Goal: Feedback & Contribution: Leave review/rating

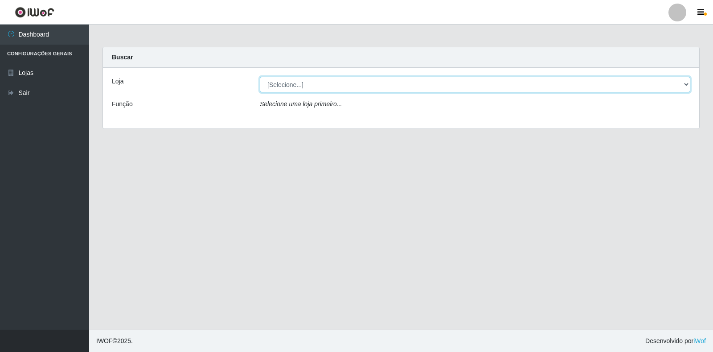
click at [676, 86] on select "[Selecione...] Atacado Vem - [STREET_ADDRESS]" at bounding box center [475, 85] width 430 height 16
select select "455"
click at [260, 77] on select "[Selecione...] Atacado Vem - [STREET_ADDRESS]" at bounding box center [475, 85] width 430 height 16
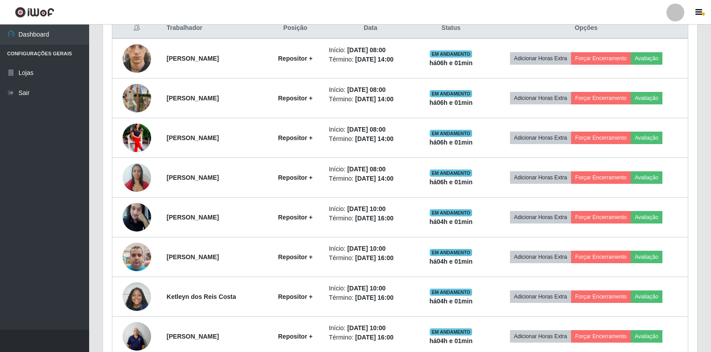
scroll to position [305, 0]
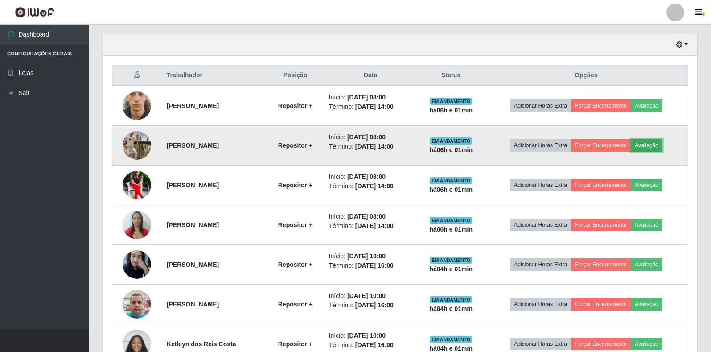
click at [657, 146] on button "Avaliação" at bounding box center [646, 145] width 32 height 12
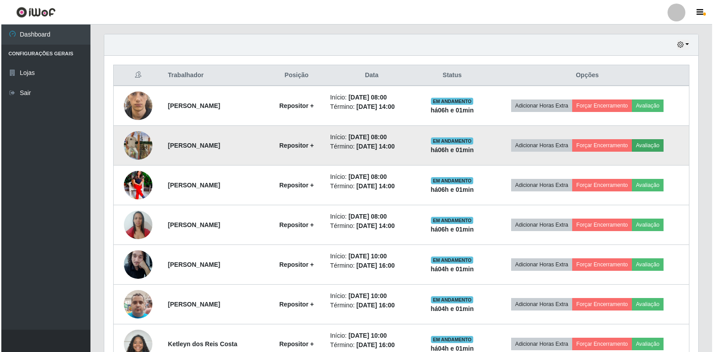
scroll to position [185, 589]
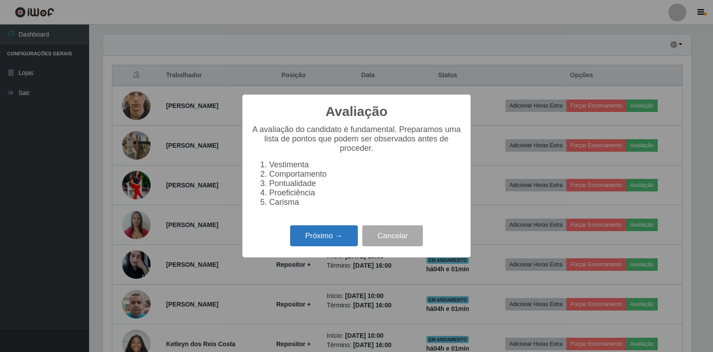
click at [317, 241] on button "Próximo →" at bounding box center [324, 235] width 68 height 21
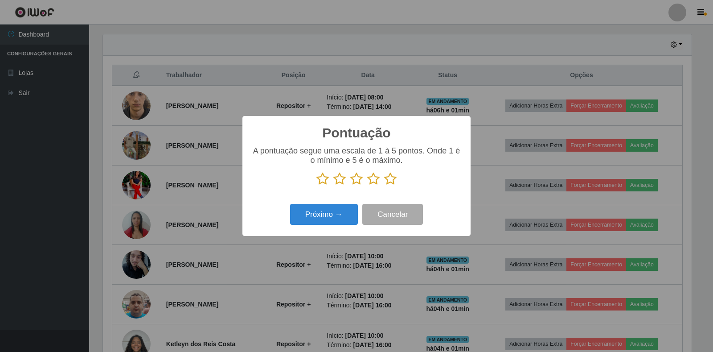
click at [392, 182] on icon at bounding box center [390, 178] width 12 height 13
click at [384, 185] on input "radio" at bounding box center [384, 185] width 0 height 0
click at [305, 214] on button "Próximo →" at bounding box center [324, 214] width 68 height 21
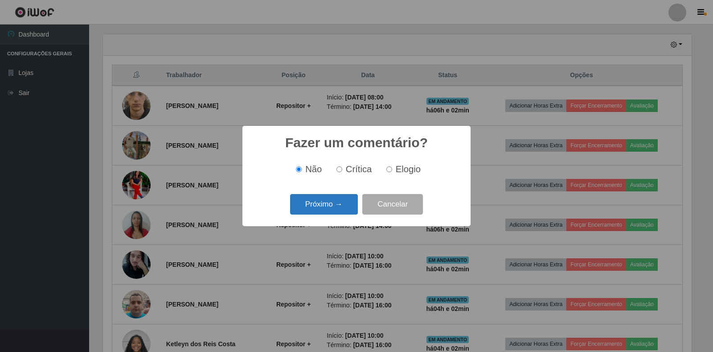
click at [321, 208] on button "Próximo →" at bounding box center [324, 204] width 68 height 21
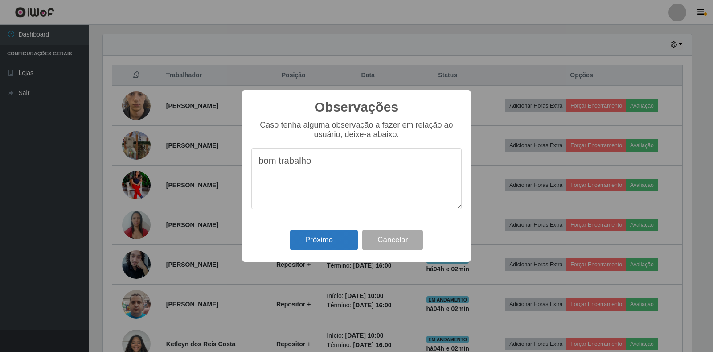
type textarea "bom trabalho"
click at [317, 238] on button "Próximo →" at bounding box center [324, 239] width 68 height 21
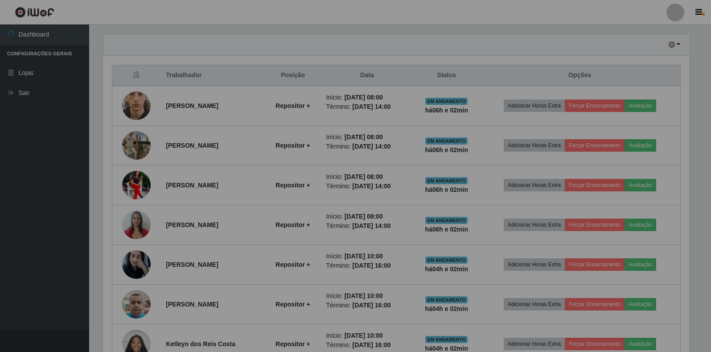
scroll to position [185, 594]
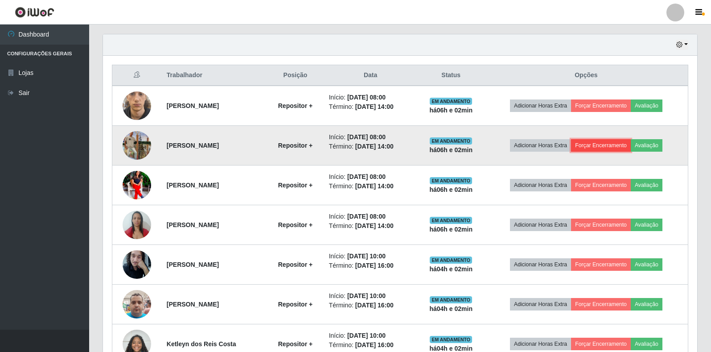
click at [615, 147] on button "Forçar Encerramento" at bounding box center [601, 145] width 60 height 12
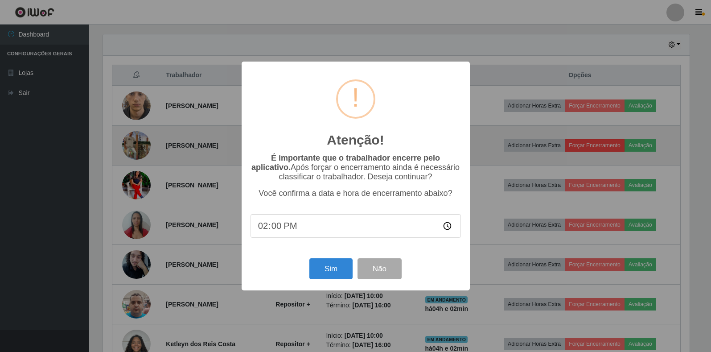
scroll to position [185, 589]
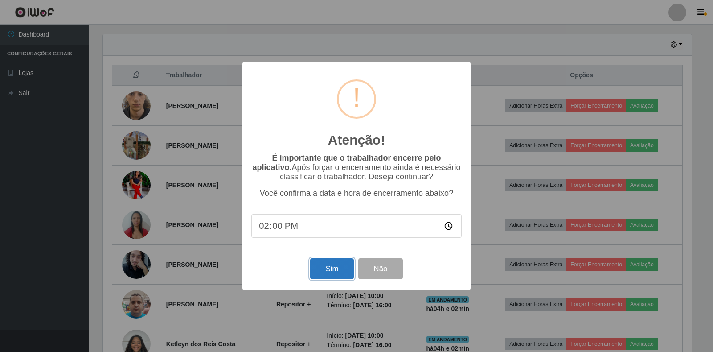
click at [324, 268] on button "Sim" at bounding box center [331, 268] width 43 height 21
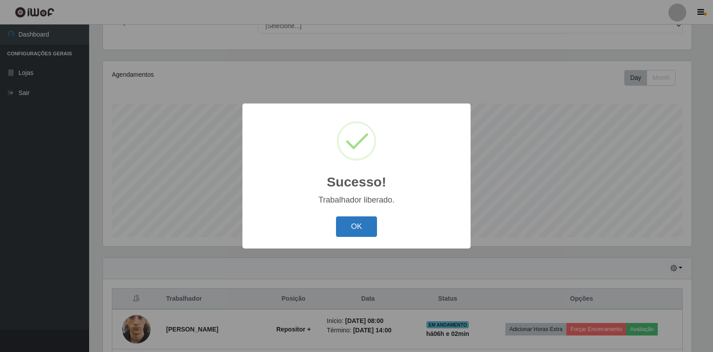
click at [352, 227] on button "OK" at bounding box center [356, 226] width 41 height 21
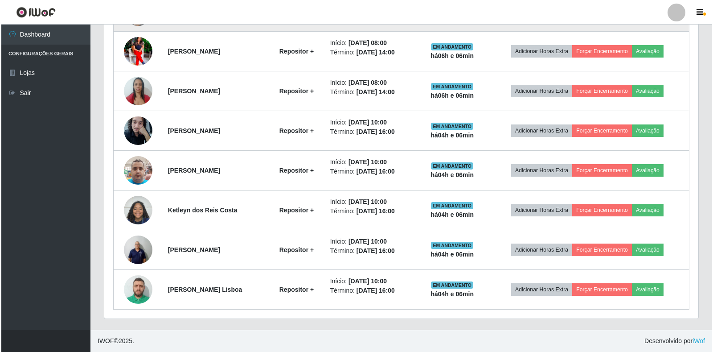
scroll to position [354, 0]
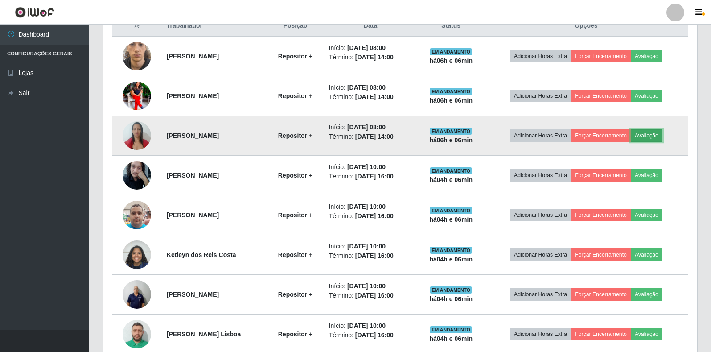
click at [654, 139] on button "Avaliação" at bounding box center [646, 135] width 32 height 12
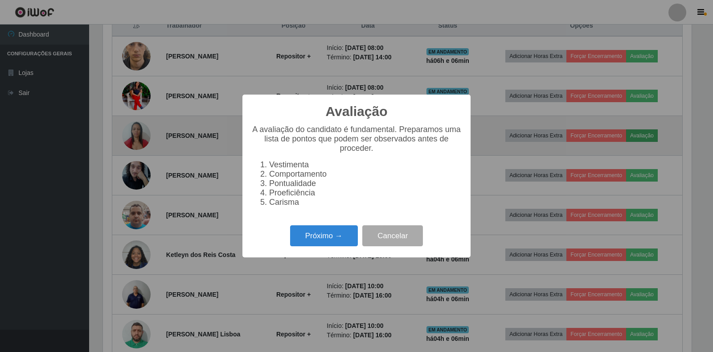
scroll to position [185, 589]
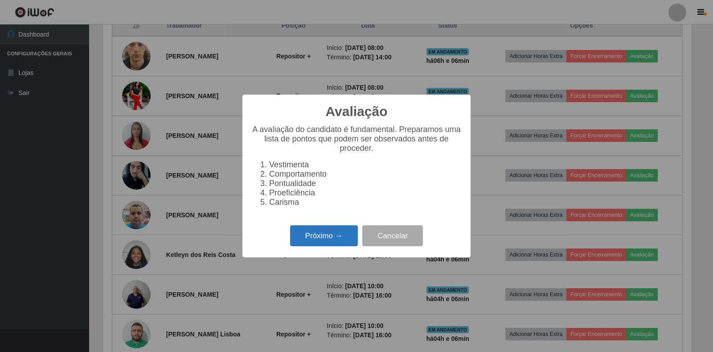
click at [321, 244] on button "Próximo →" at bounding box center [324, 235] width 68 height 21
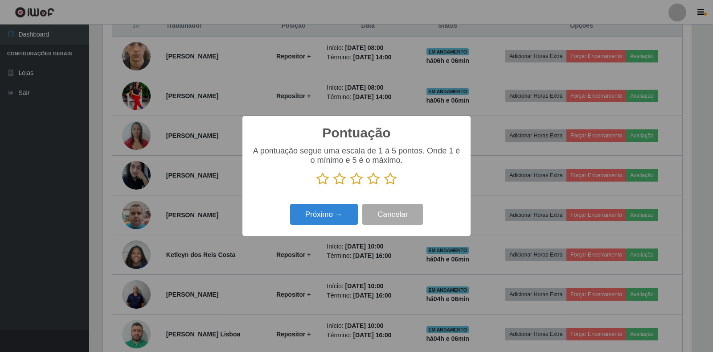
click at [391, 180] on icon at bounding box center [390, 178] width 12 height 13
click at [384, 185] on input "radio" at bounding box center [384, 185] width 0 height 0
click at [327, 217] on button "Próximo →" at bounding box center [324, 214] width 68 height 21
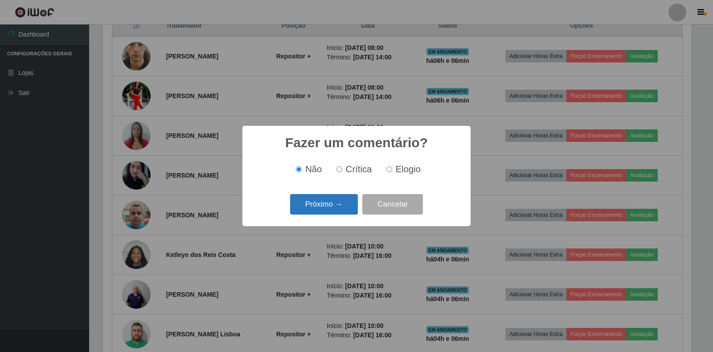
click at [323, 208] on button "Próximo →" at bounding box center [324, 204] width 68 height 21
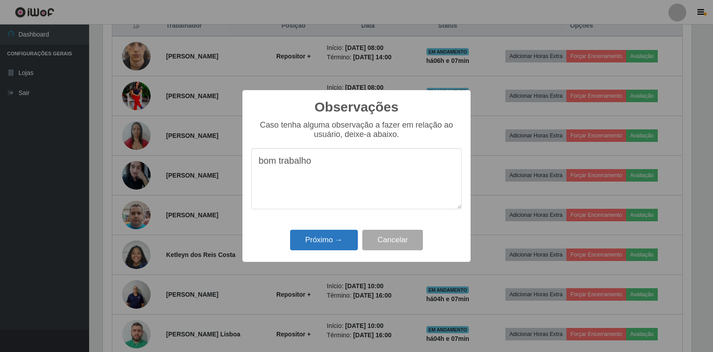
type textarea "bom trabalho"
click at [326, 245] on button "Próximo →" at bounding box center [324, 239] width 68 height 21
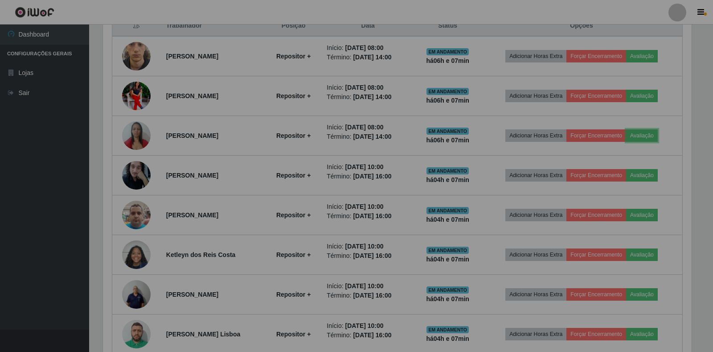
scroll to position [185, 594]
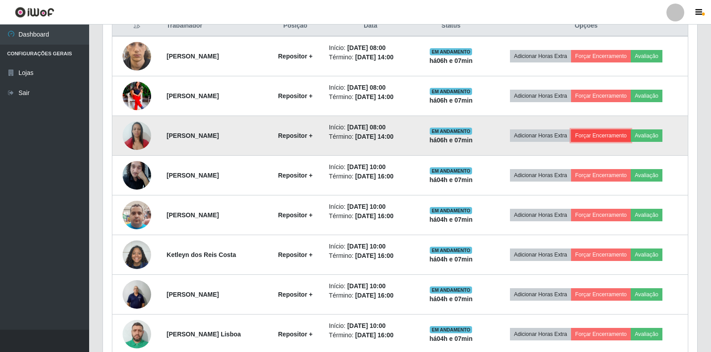
click at [601, 138] on button "Forçar Encerramento" at bounding box center [601, 135] width 60 height 12
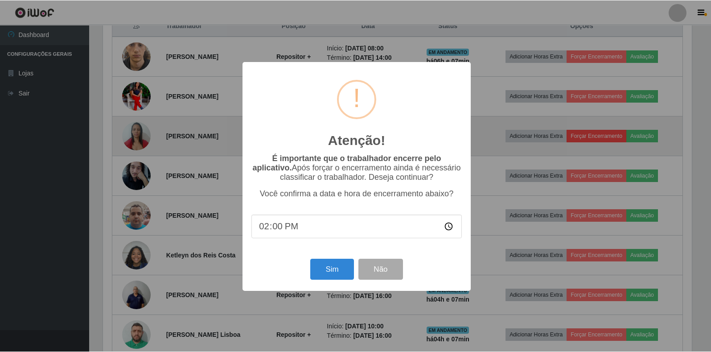
scroll to position [185, 589]
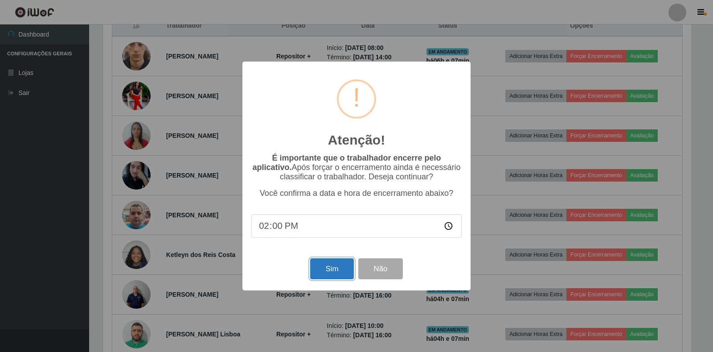
click at [333, 272] on button "Sim" at bounding box center [331, 268] width 43 height 21
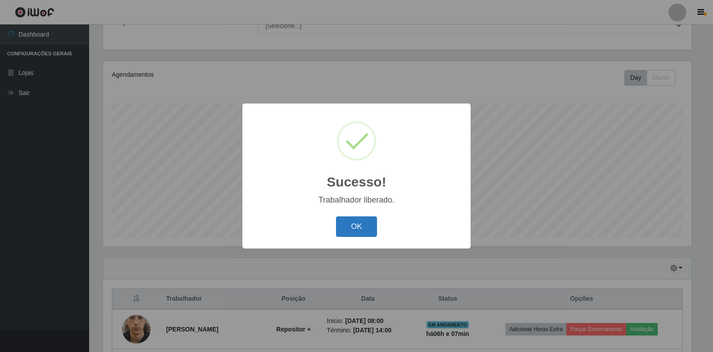
click at [347, 232] on button "OK" at bounding box center [356, 226] width 41 height 21
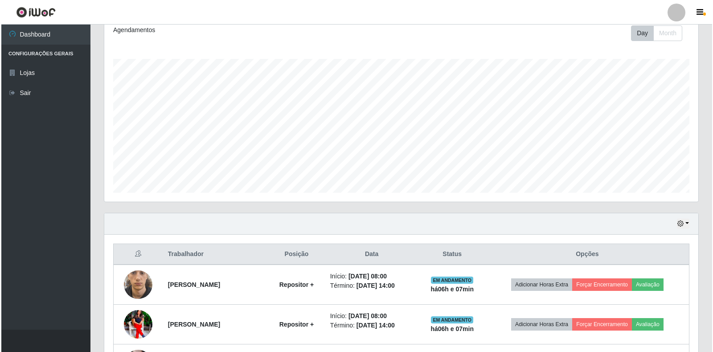
scroll to position [171, 0]
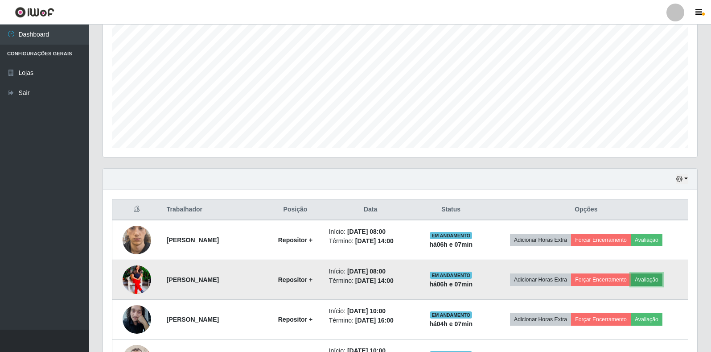
click at [651, 279] on button "Avaliação" at bounding box center [646, 279] width 32 height 12
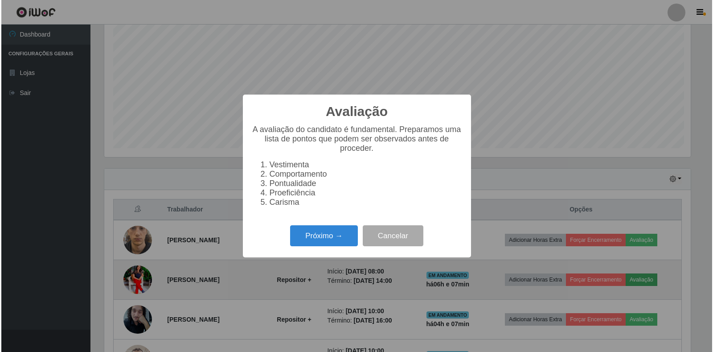
scroll to position [185, 589]
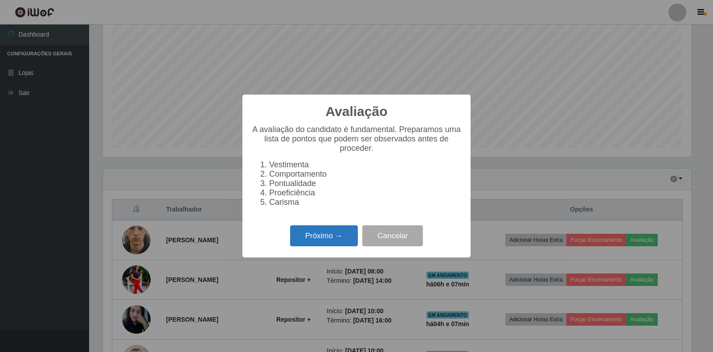
click at [325, 243] on button "Próximo →" at bounding box center [324, 235] width 68 height 21
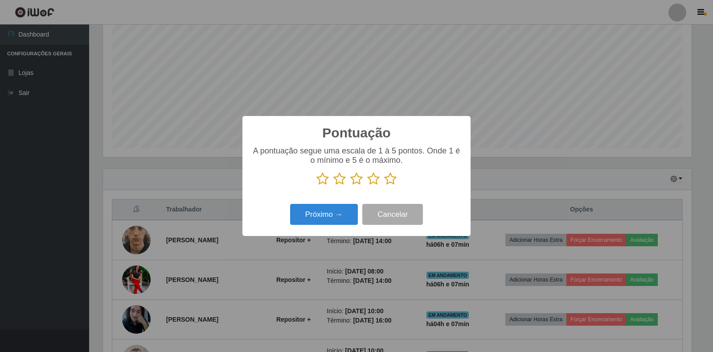
scroll to position [445339, 444936]
click at [389, 181] on icon at bounding box center [390, 178] width 12 height 13
click at [384, 185] on input "radio" at bounding box center [384, 185] width 0 height 0
click at [320, 215] on button "Próximo →" at bounding box center [324, 214] width 68 height 21
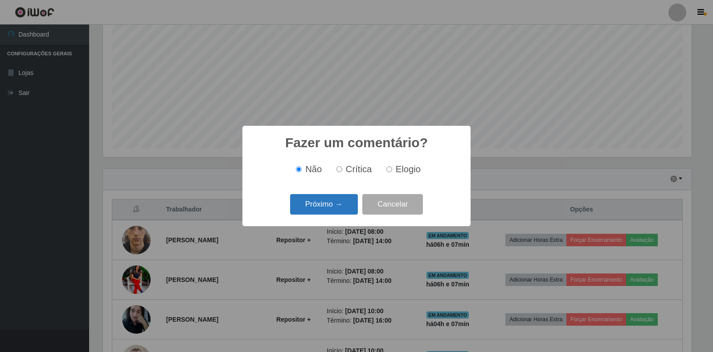
click at [321, 209] on button "Próximo →" at bounding box center [324, 204] width 68 height 21
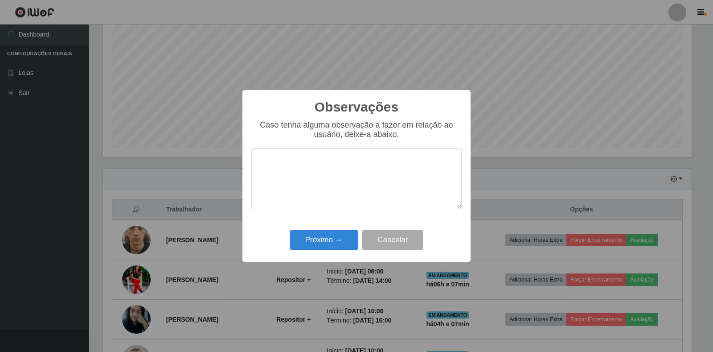
type textarea "m"
type textarea "bom trabalho"
click at [316, 240] on button "Próximo →" at bounding box center [324, 239] width 68 height 21
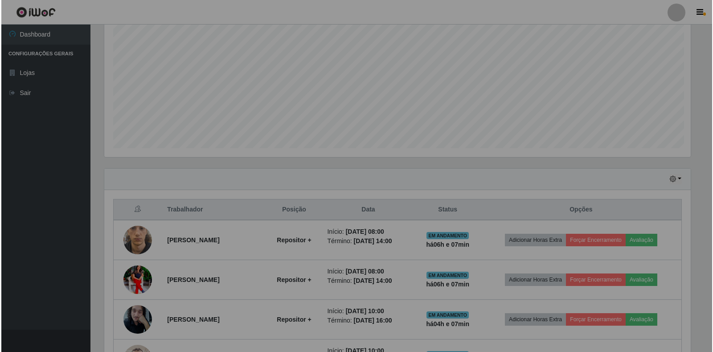
scroll to position [185, 594]
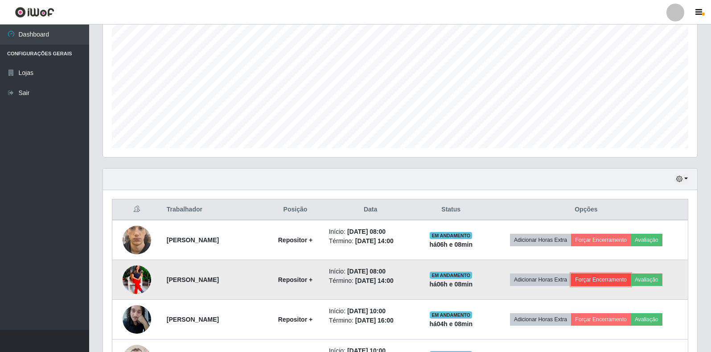
click at [600, 281] on button "Forçar Encerramento" at bounding box center [601, 279] width 60 height 12
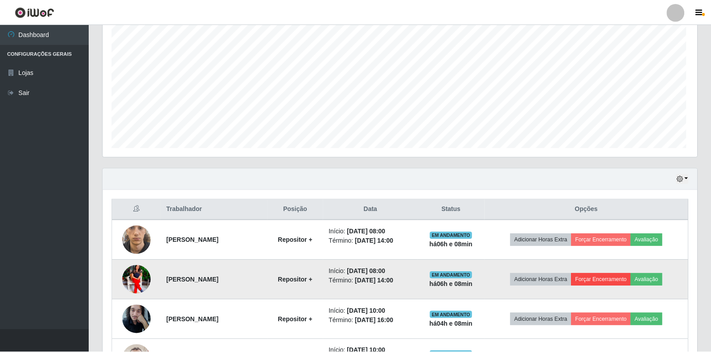
scroll to position [185, 589]
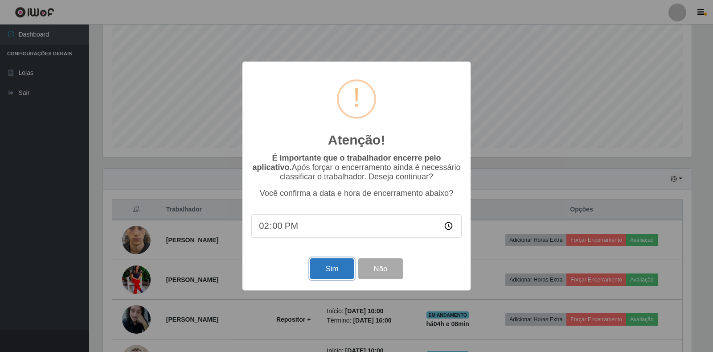
click at [326, 273] on button "Sim" at bounding box center [331, 268] width 43 height 21
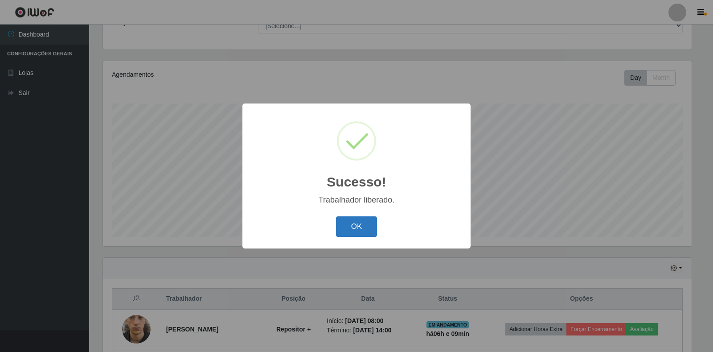
click at [351, 228] on button "OK" at bounding box center [356, 226] width 41 height 21
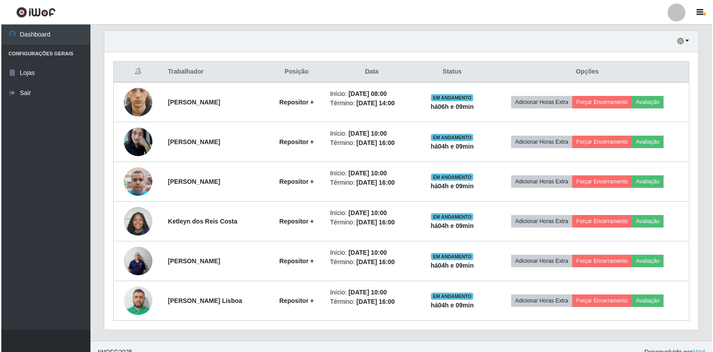
scroll to position [319, 0]
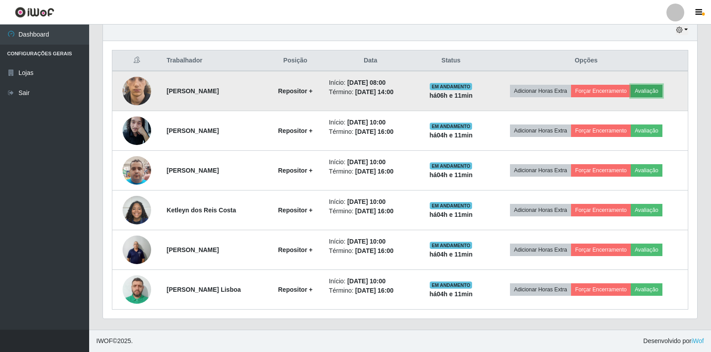
click at [654, 91] on button "Avaliação" at bounding box center [646, 91] width 32 height 12
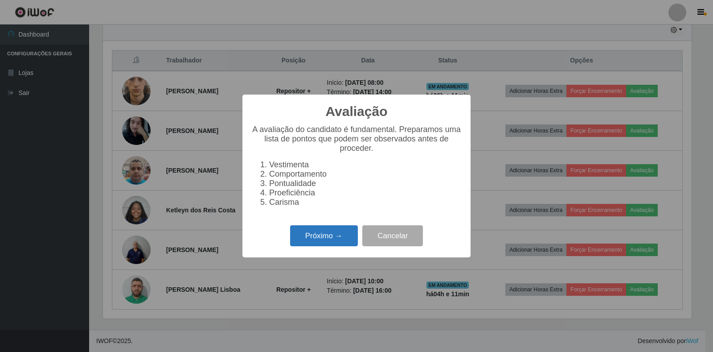
click at [307, 246] on button "Próximo →" at bounding box center [324, 235] width 68 height 21
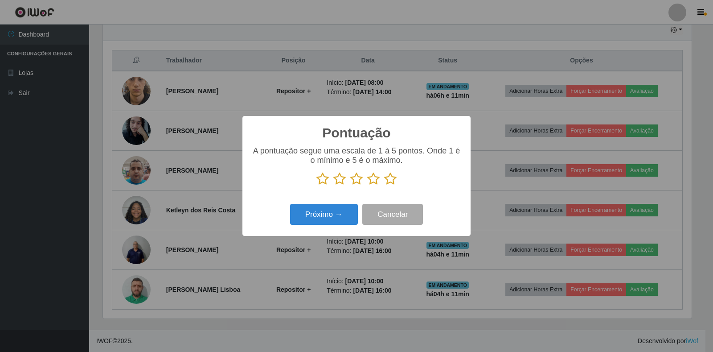
click at [393, 182] on icon at bounding box center [390, 178] width 12 height 13
click at [384, 185] on input "radio" at bounding box center [384, 185] width 0 height 0
click at [323, 213] on button "Próximo →" at bounding box center [324, 214] width 68 height 21
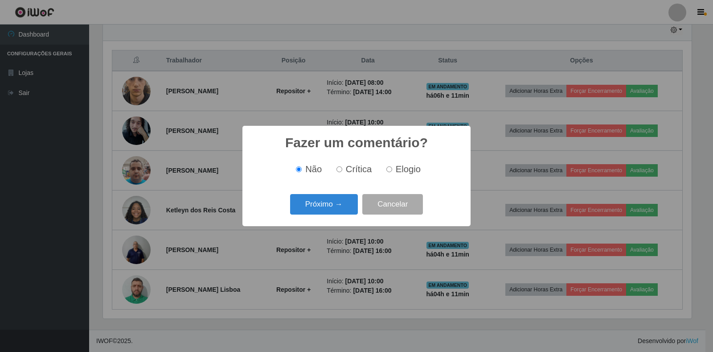
click at [388, 169] on input "Elogio" at bounding box center [389, 169] width 6 height 6
radio input "true"
click at [314, 200] on button "Próximo →" at bounding box center [324, 204] width 68 height 21
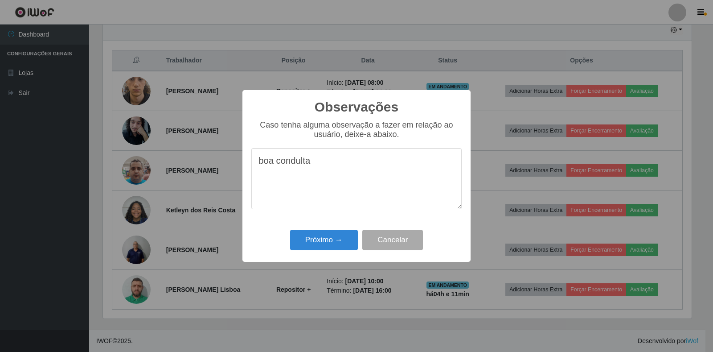
click at [290, 169] on textarea "boa condulta" at bounding box center [356, 178] width 210 height 61
click at [311, 166] on textarea "boa condulta" at bounding box center [356, 178] width 210 height 61
click at [300, 166] on textarea "boa condulta" at bounding box center [356, 178] width 210 height 61
click at [313, 164] on textarea "boa condolta" at bounding box center [356, 178] width 210 height 61
click at [302, 164] on textarea "boa condolta" at bounding box center [356, 178] width 210 height 61
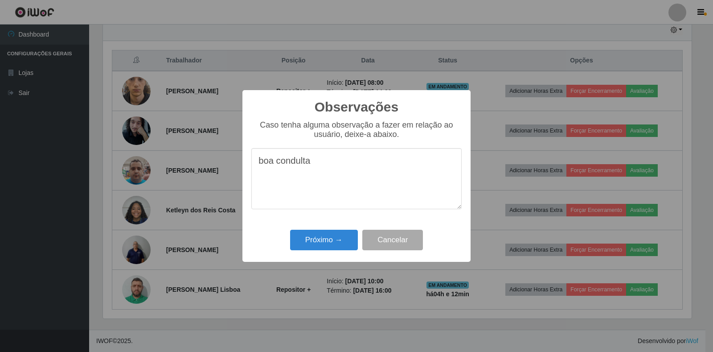
click at [312, 164] on textarea "boa condulta" at bounding box center [356, 178] width 210 height 61
type textarea "bom trabalho"
click at [325, 235] on button "Próximo →" at bounding box center [324, 239] width 68 height 21
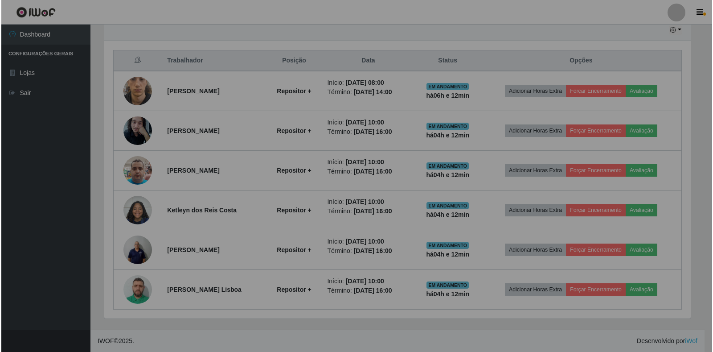
scroll to position [185, 594]
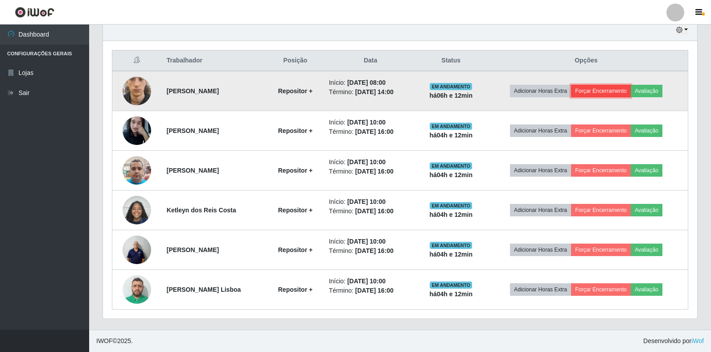
click at [603, 92] on button "Forçar Encerramento" at bounding box center [601, 91] width 60 height 12
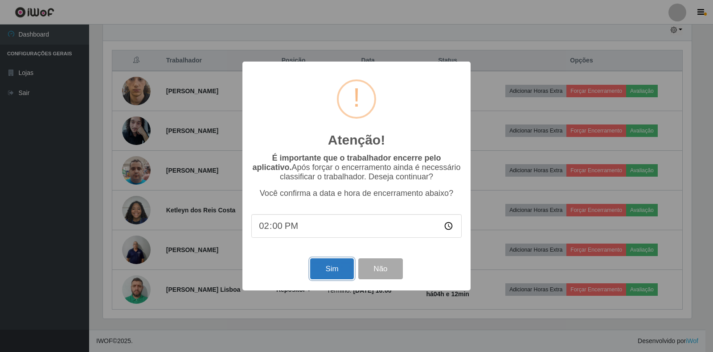
click at [327, 270] on button "Sim" at bounding box center [331, 268] width 43 height 21
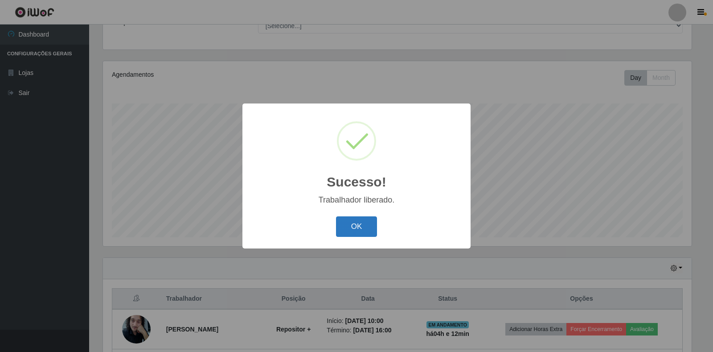
click at [357, 223] on button "OK" at bounding box center [356, 226] width 41 height 21
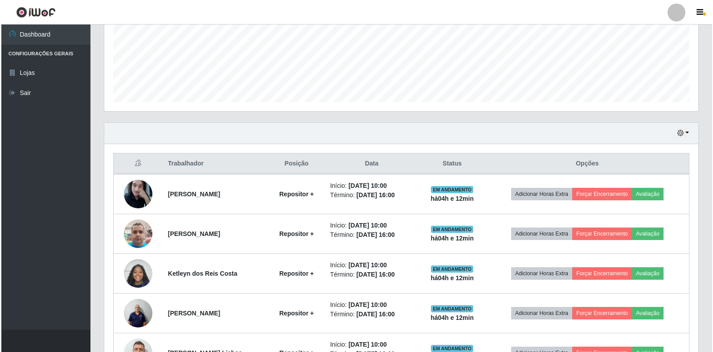
scroll to position [260, 0]
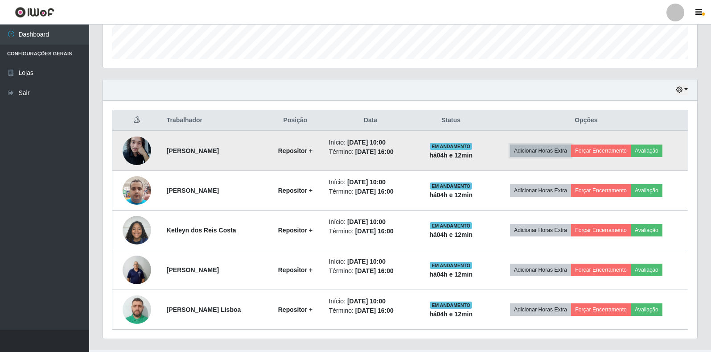
click at [535, 156] on button "Adicionar Horas Extra" at bounding box center [540, 150] width 61 height 12
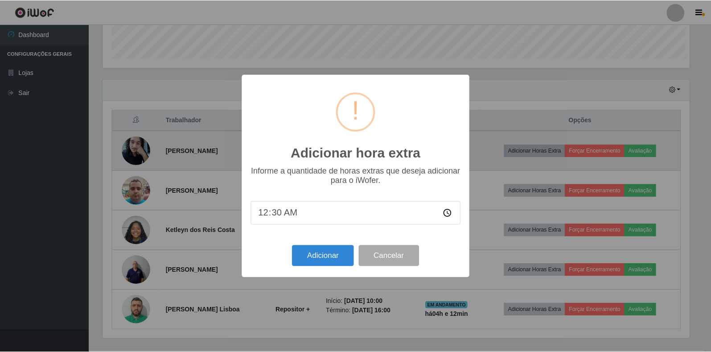
scroll to position [185, 589]
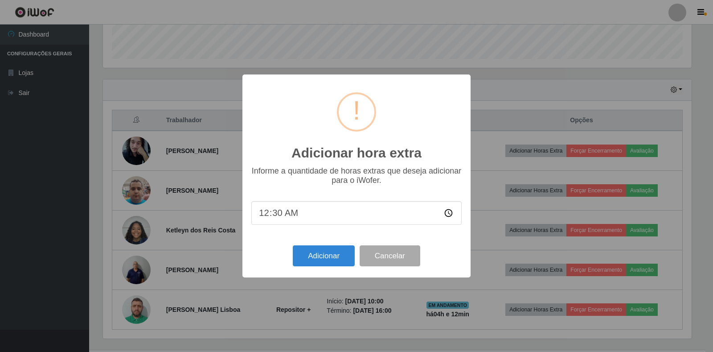
type input "01:30"
type input "01:00"
click at [316, 252] on button "Adicionar" at bounding box center [324, 255] width 62 height 21
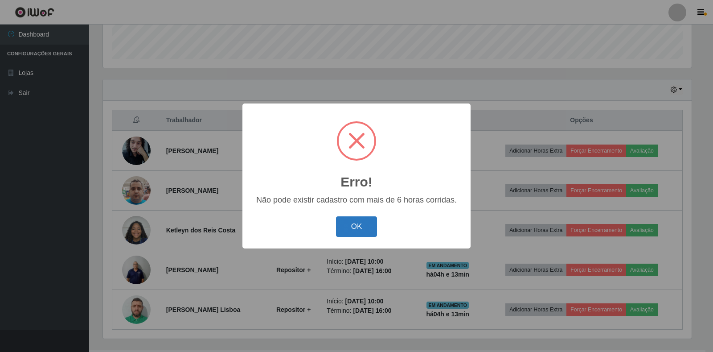
click at [373, 225] on button "OK" at bounding box center [356, 226] width 41 height 21
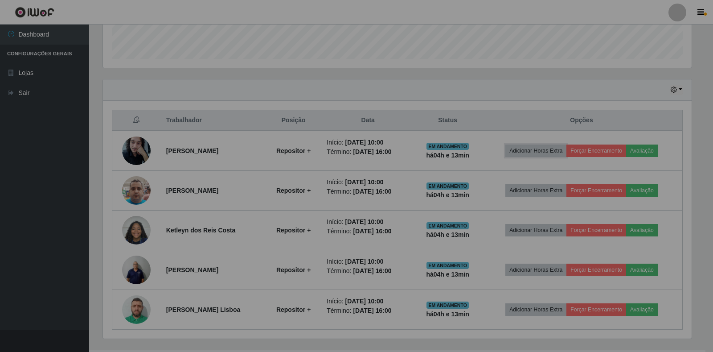
scroll to position [185, 594]
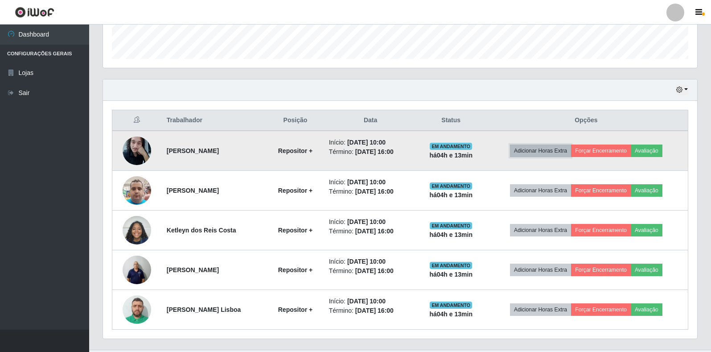
click at [544, 147] on button "Adicionar Horas Extra" at bounding box center [540, 150] width 61 height 12
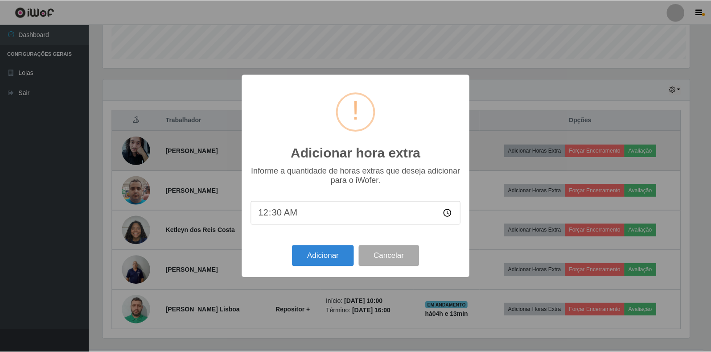
scroll to position [185, 589]
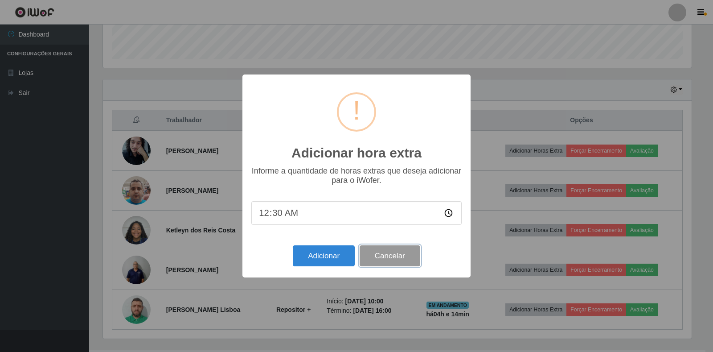
click at [406, 262] on button "Cancelar" at bounding box center [390, 255] width 61 height 21
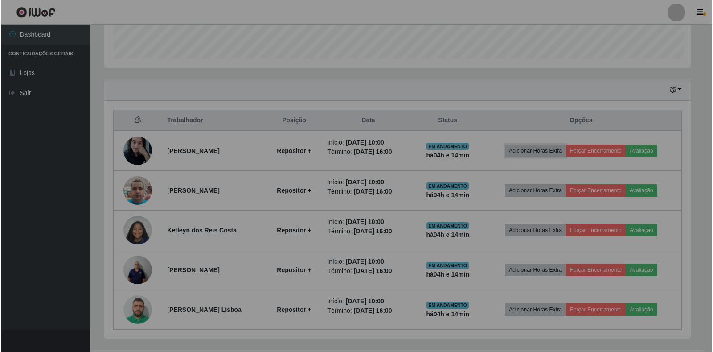
scroll to position [185, 594]
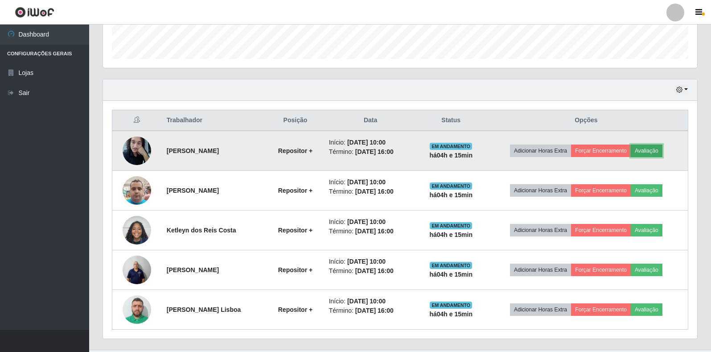
click at [652, 154] on button "Avaliação" at bounding box center [646, 150] width 32 height 12
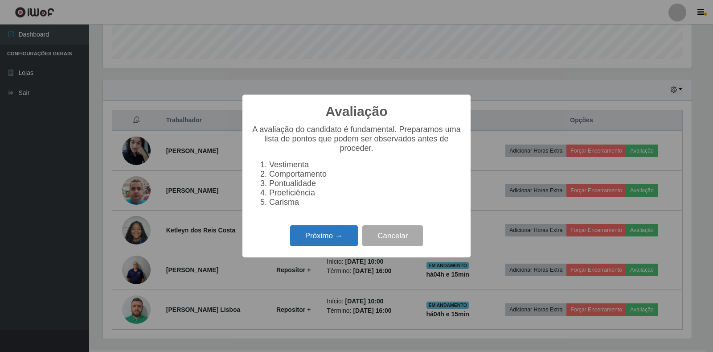
click at [313, 239] on button "Próximo →" at bounding box center [324, 235] width 68 height 21
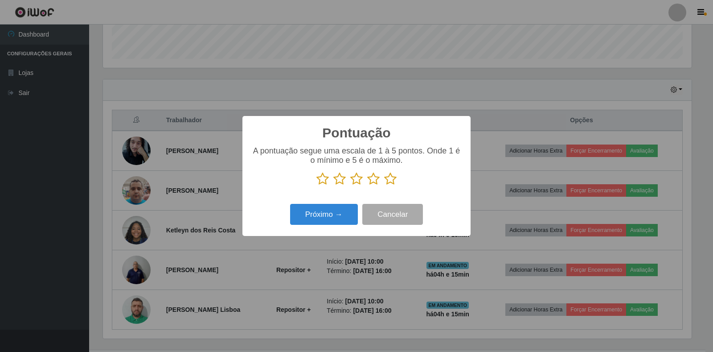
click at [390, 183] on icon at bounding box center [390, 178] width 12 height 13
click at [384, 185] on input "radio" at bounding box center [384, 185] width 0 height 0
click at [330, 213] on button "Próximo →" at bounding box center [324, 214] width 68 height 21
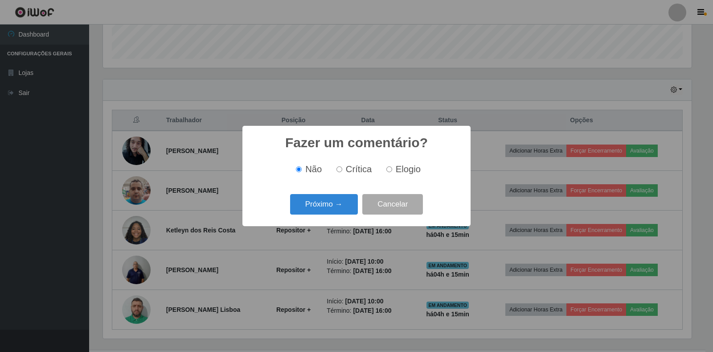
click at [391, 168] on input "Elogio" at bounding box center [389, 169] width 6 height 6
radio input "true"
click at [311, 200] on button "Próximo →" at bounding box center [324, 204] width 68 height 21
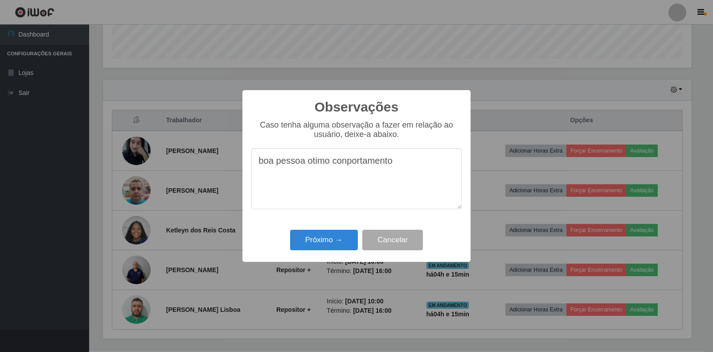
click at [345, 162] on textarea "boa pessoa otimo conportamento" at bounding box center [356, 178] width 210 height 61
type textarea "boa pessoa otimo comportamento"
click at [327, 238] on button "Próximo →" at bounding box center [324, 239] width 68 height 21
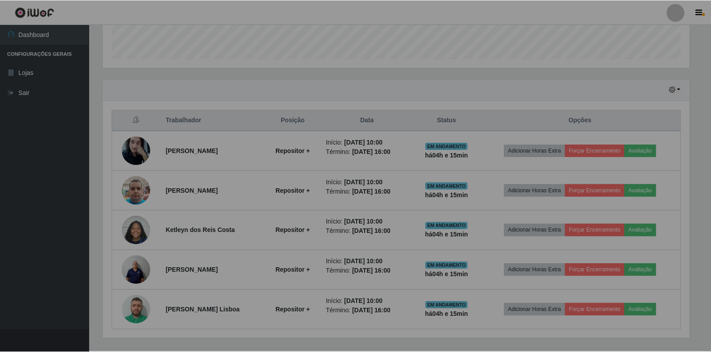
scroll to position [185, 594]
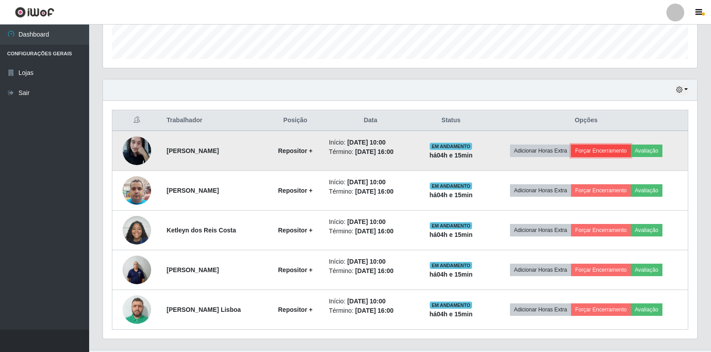
click at [612, 154] on button "Forçar Encerramento" at bounding box center [601, 150] width 60 height 12
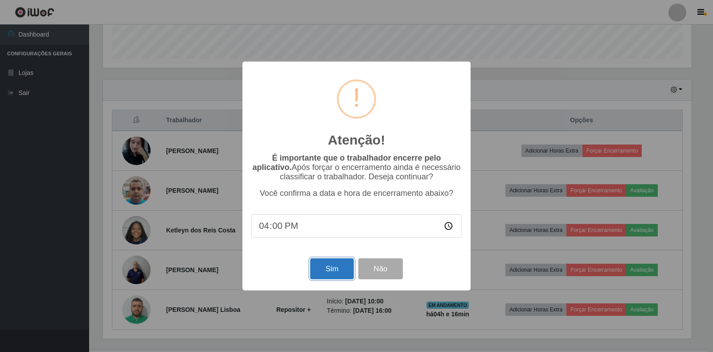
click at [337, 273] on button "Sim" at bounding box center [331, 268] width 43 height 21
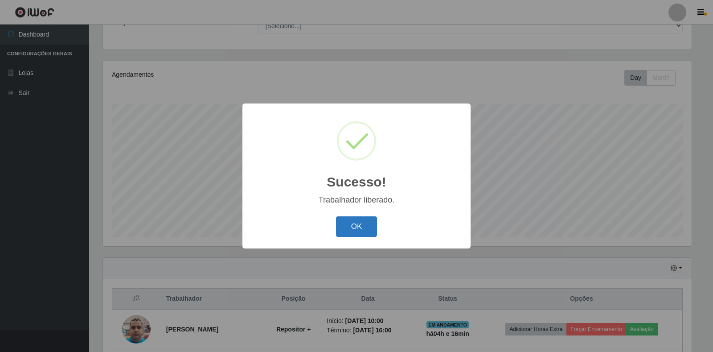
click at [352, 226] on button "OK" at bounding box center [356, 226] width 41 height 21
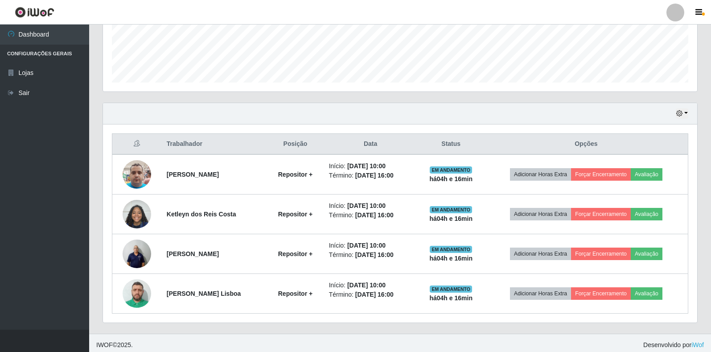
scroll to position [240, 0]
